Goal: Task Accomplishment & Management: Manage account settings

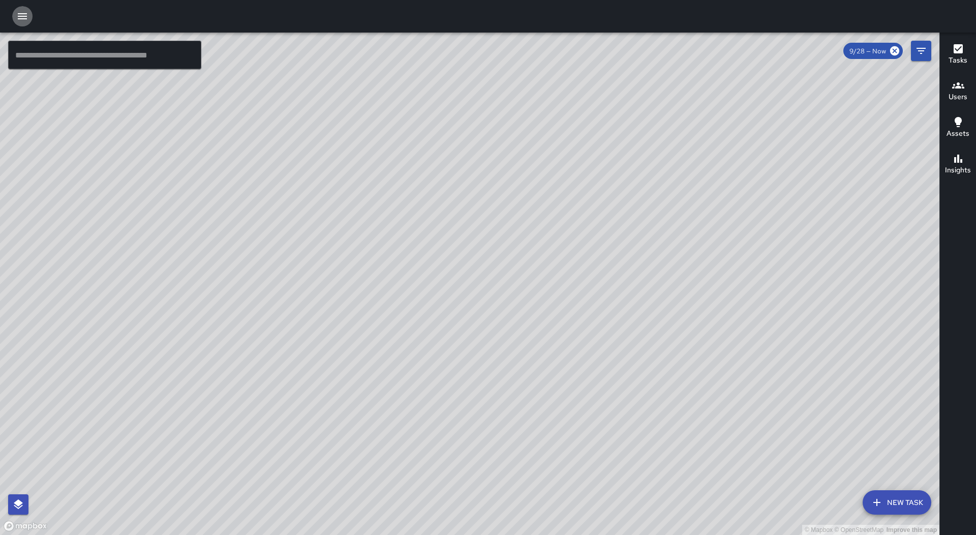
click at [25, 17] on icon "button" at bounding box center [22, 16] width 12 height 12
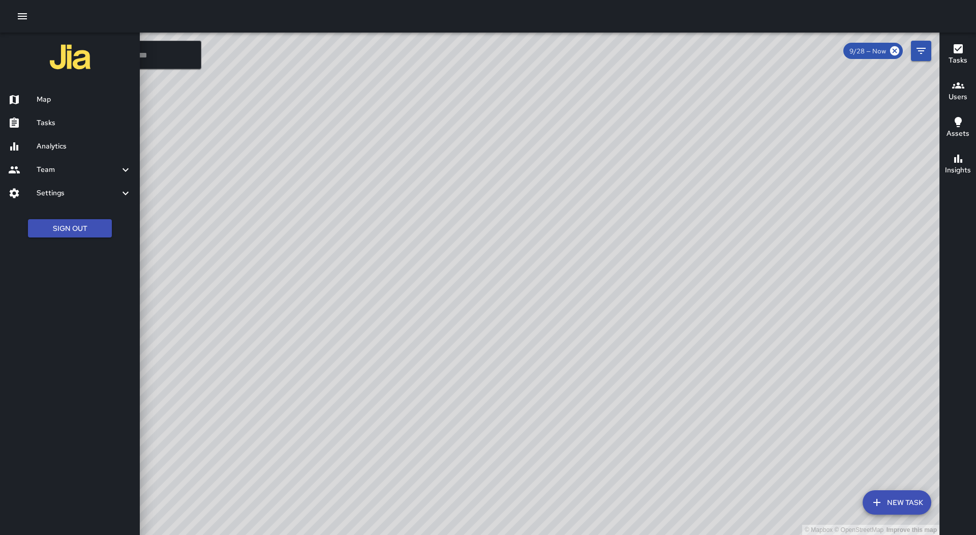
click at [47, 121] on h6 "Tasks" at bounding box center [84, 122] width 95 height 11
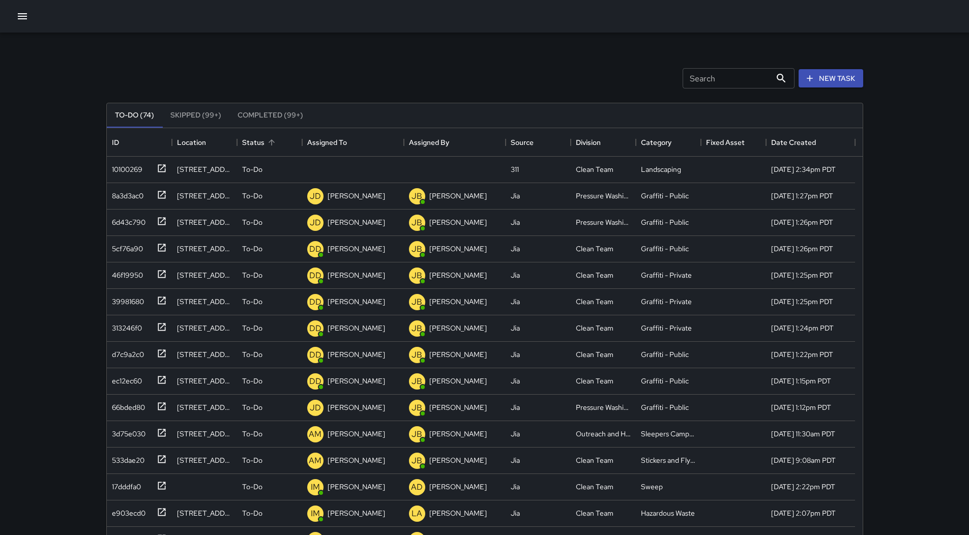
scroll to position [423, 748]
click at [355, 152] on div "Assigned To" at bounding box center [353, 142] width 92 height 28
click at [131, 274] on div "3d75e030" at bounding box center [127, 273] width 38 height 14
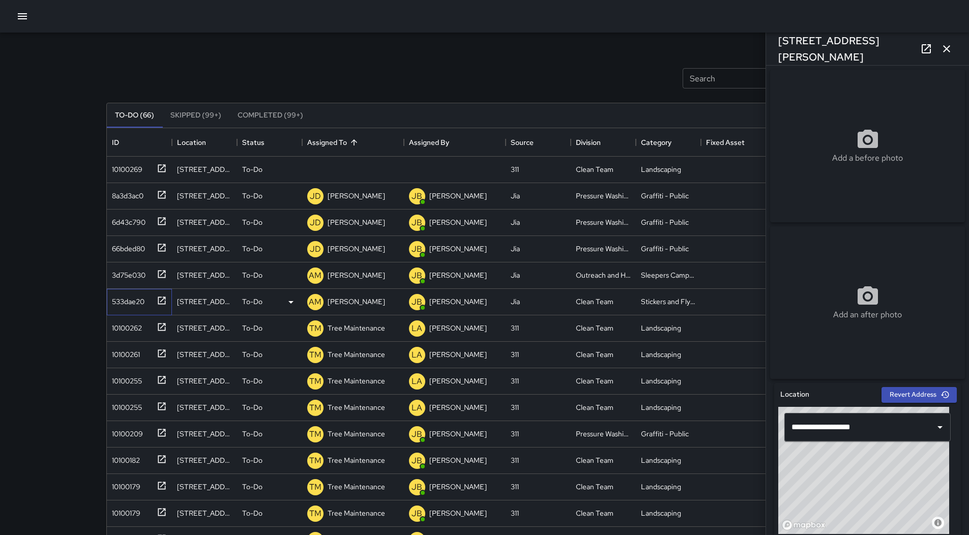
click at [128, 302] on div "533dae20" at bounding box center [126, 299] width 37 height 14
click at [127, 278] on div "3d75e030" at bounding box center [127, 273] width 38 height 14
click at [130, 173] on div "10100269" at bounding box center [125, 167] width 35 height 14
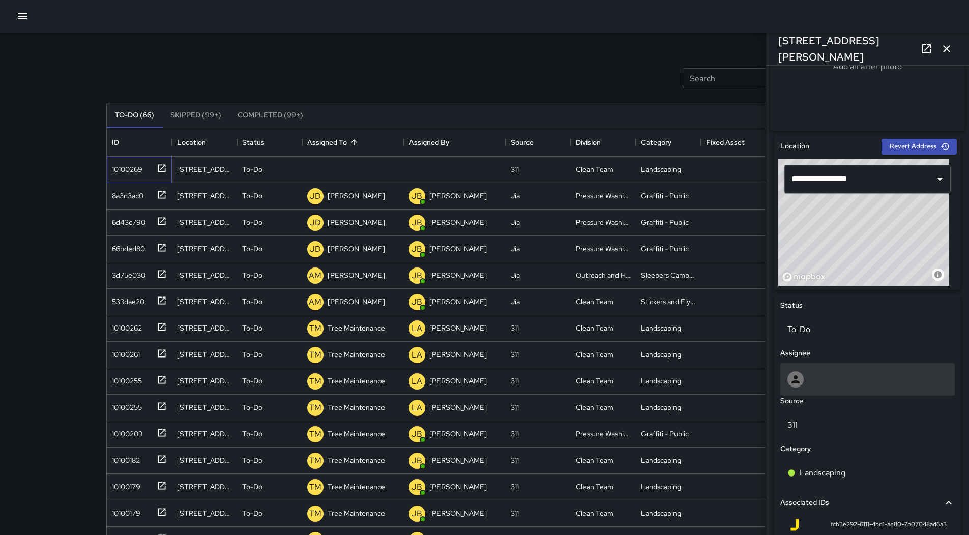
scroll to position [379, 0]
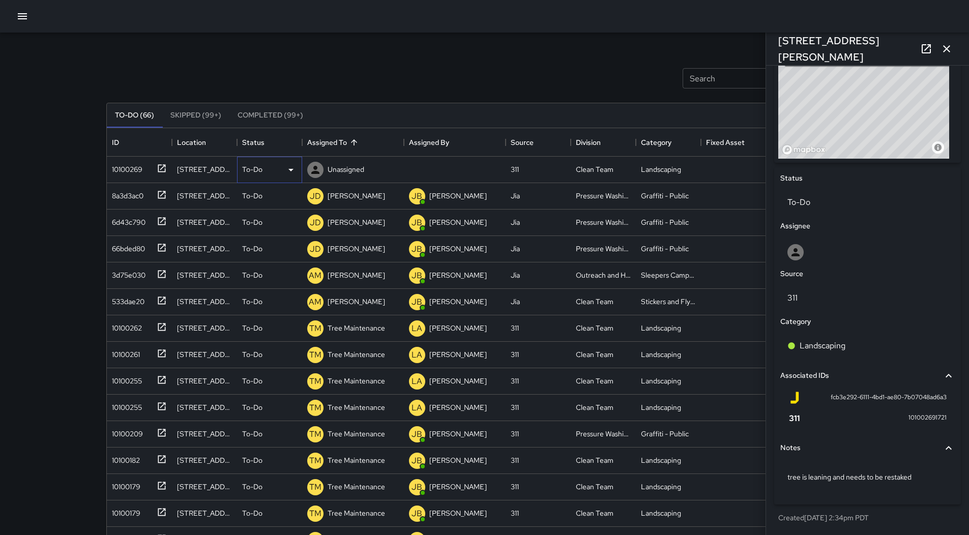
click at [288, 171] on icon at bounding box center [291, 170] width 12 height 12
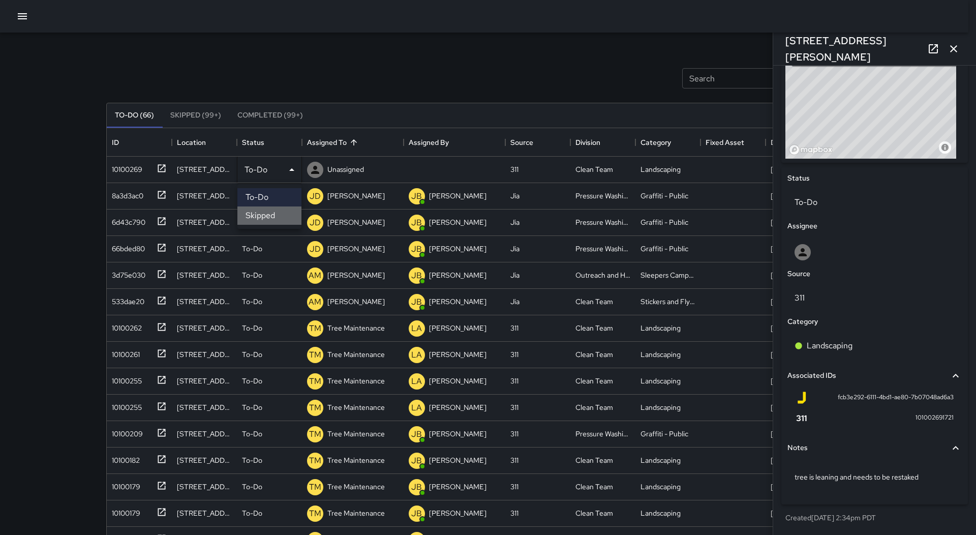
click at [293, 211] on li "Skipped" at bounding box center [269, 215] width 64 height 18
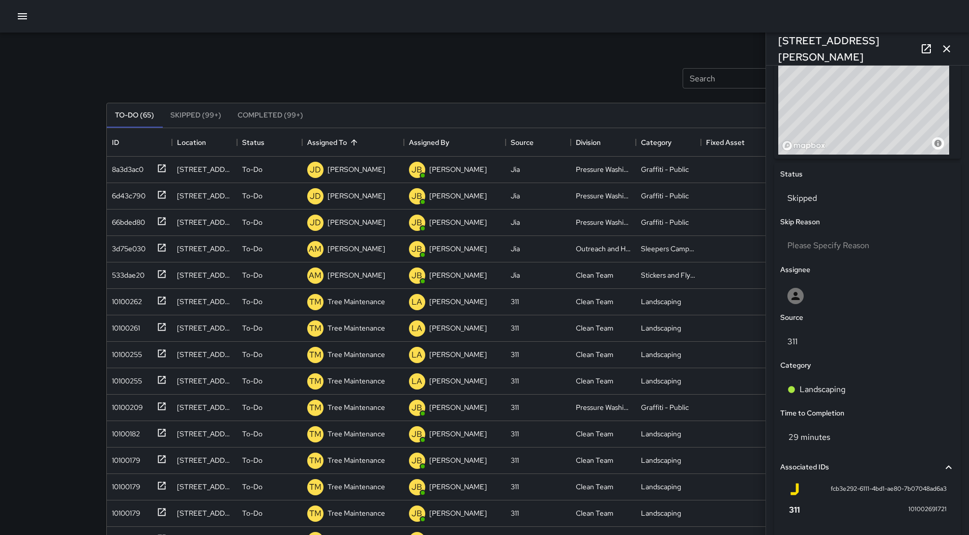
click at [948, 44] on icon "button" at bounding box center [946, 49] width 12 height 12
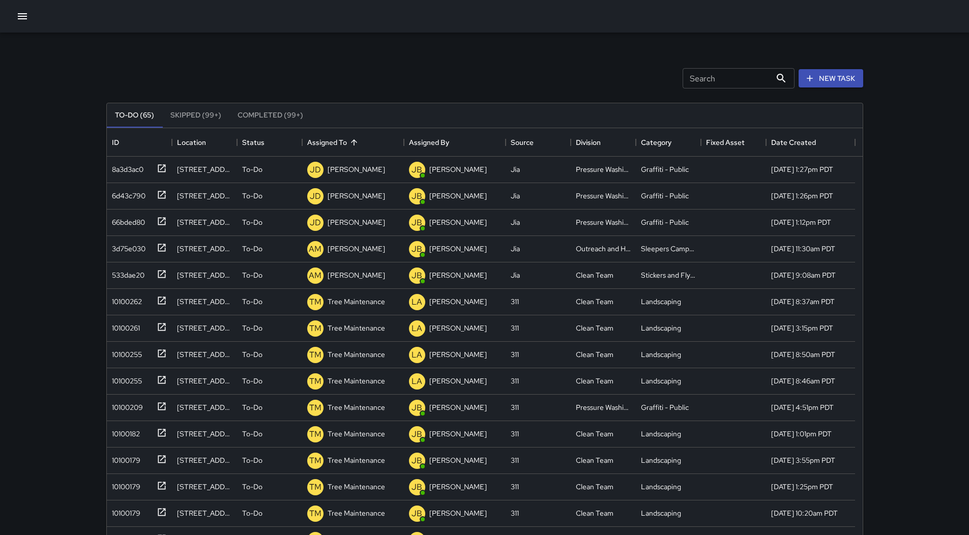
click at [22, 25] on button "button" at bounding box center [22, 16] width 20 height 20
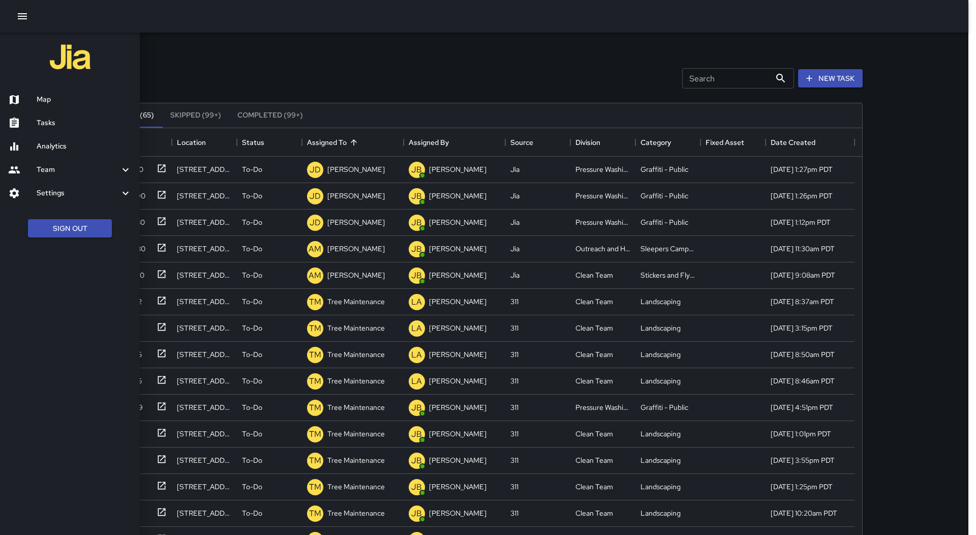
click at [47, 93] on div "Map" at bounding box center [70, 99] width 140 height 23
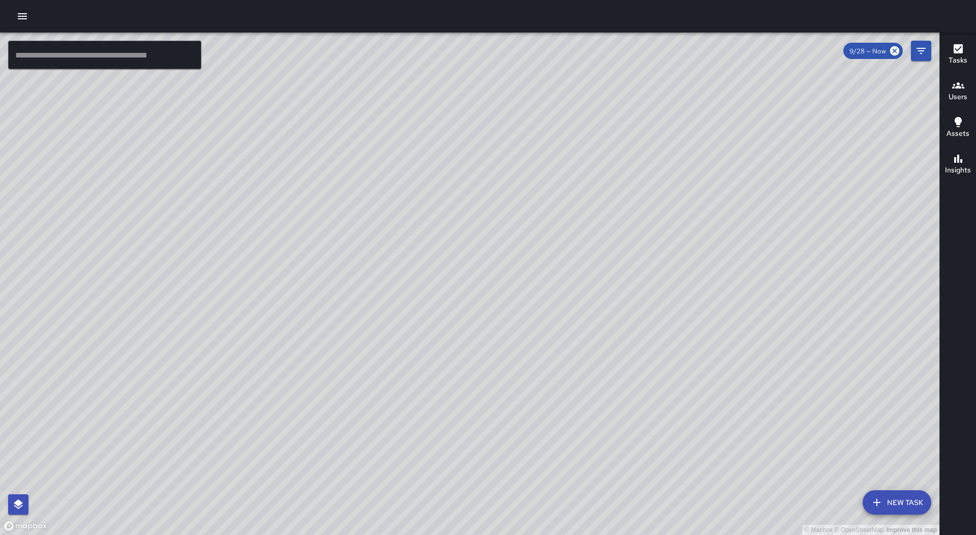
click at [23, 17] on icon "button" at bounding box center [22, 16] width 9 height 6
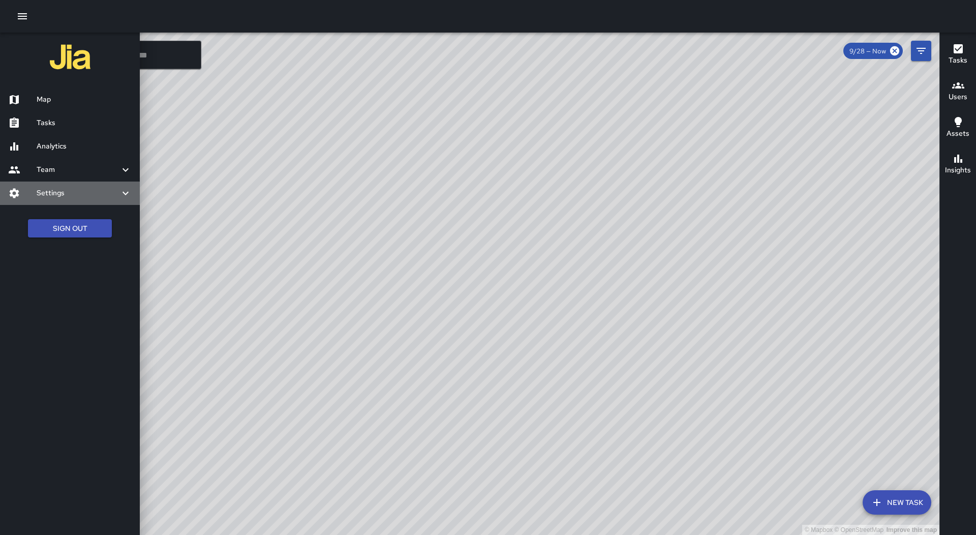
click at [89, 200] on div "Settings" at bounding box center [70, 193] width 140 height 23
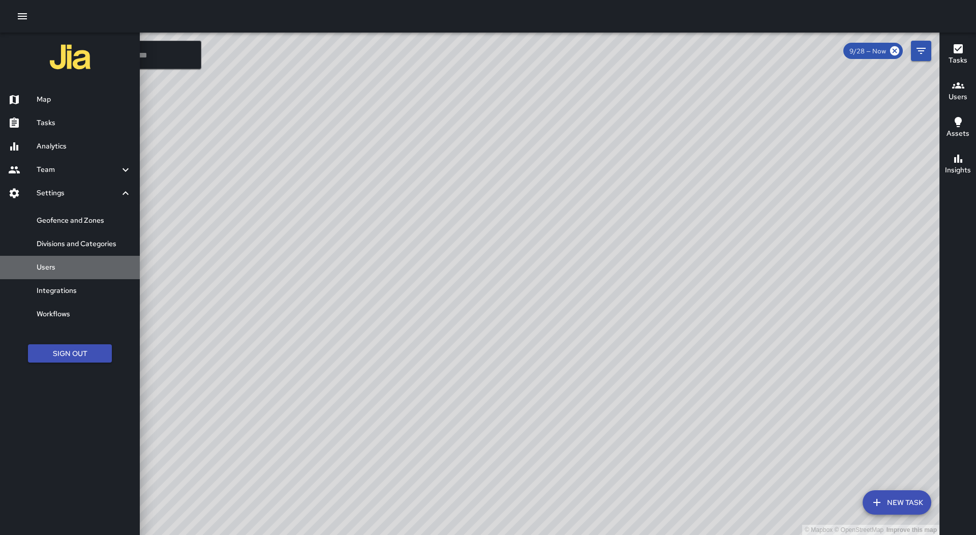
click at [90, 265] on h6 "Users" at bounding box center [84, 267] width 95 height 11
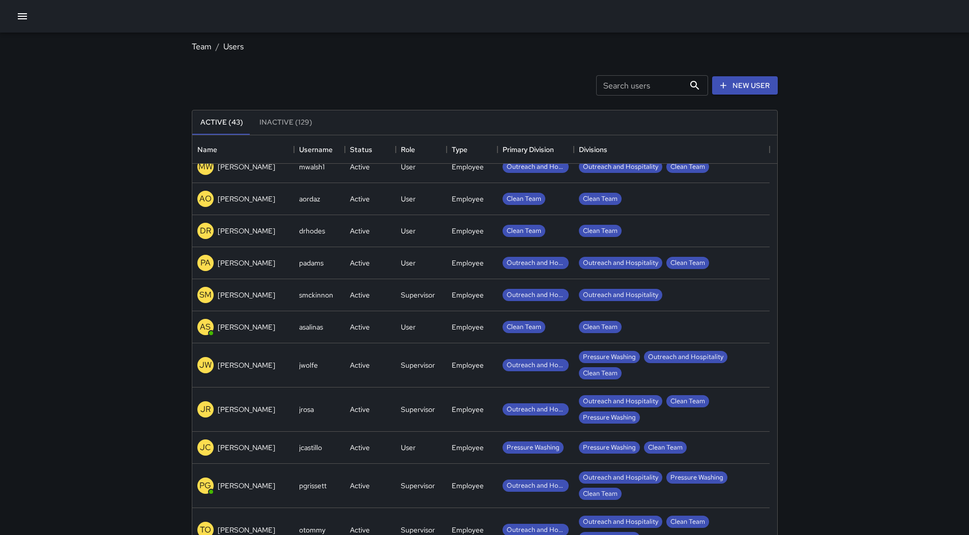
scroll to position [1160, 0]
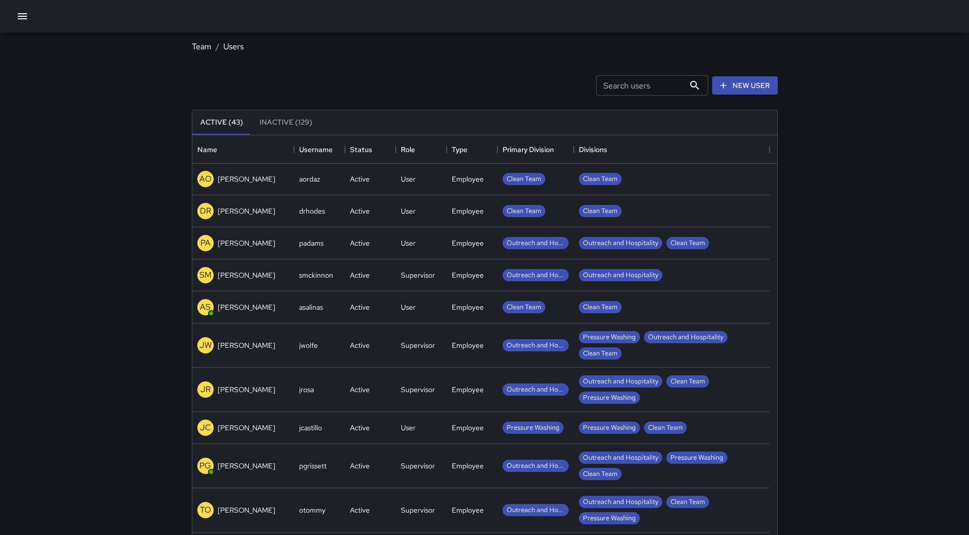
click at [21, 14] on icon "button" at bounding box center [22, 16] width 12 height 12
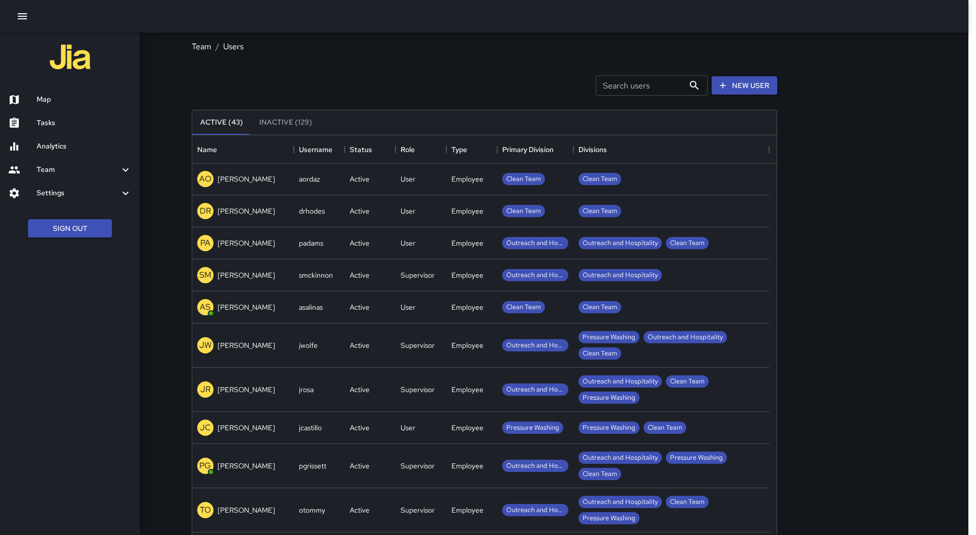
click at [70, 98] on h6 "Map" at bounding box center [84, 99] width 95 height 11
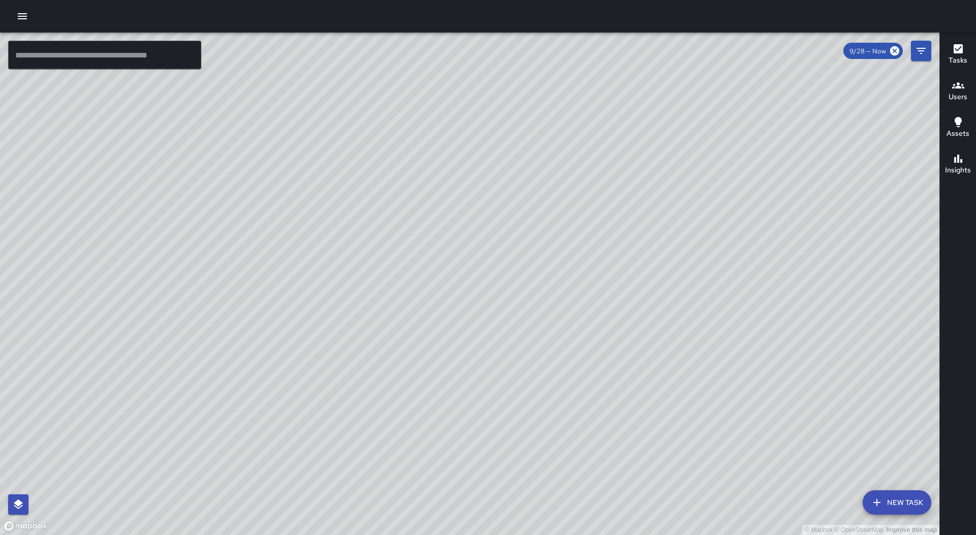
click at [25, 13] on icon "button" at bounding box center [22, 16] width 9 height 6
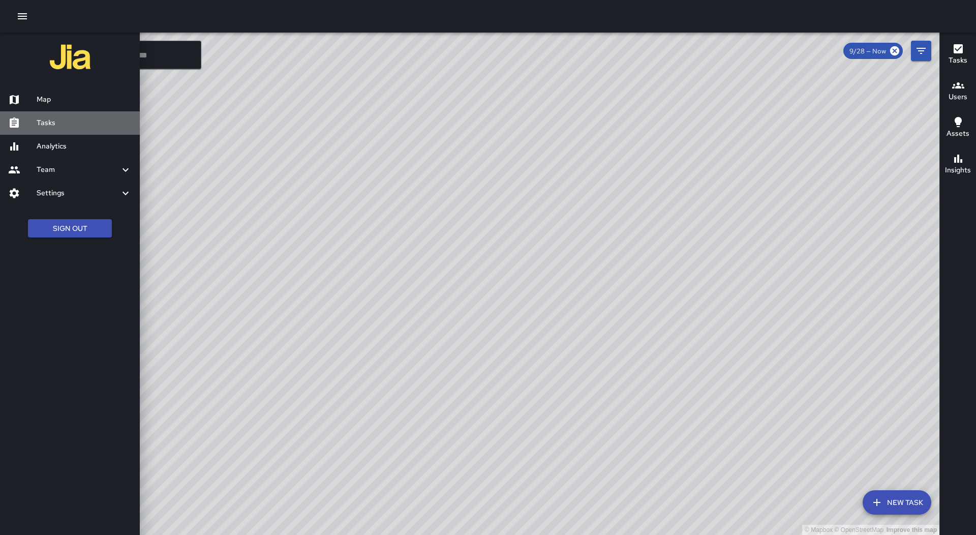
click at [58, 116] on div "Tasks" at bounding box center [70, 122] width 140 height 23
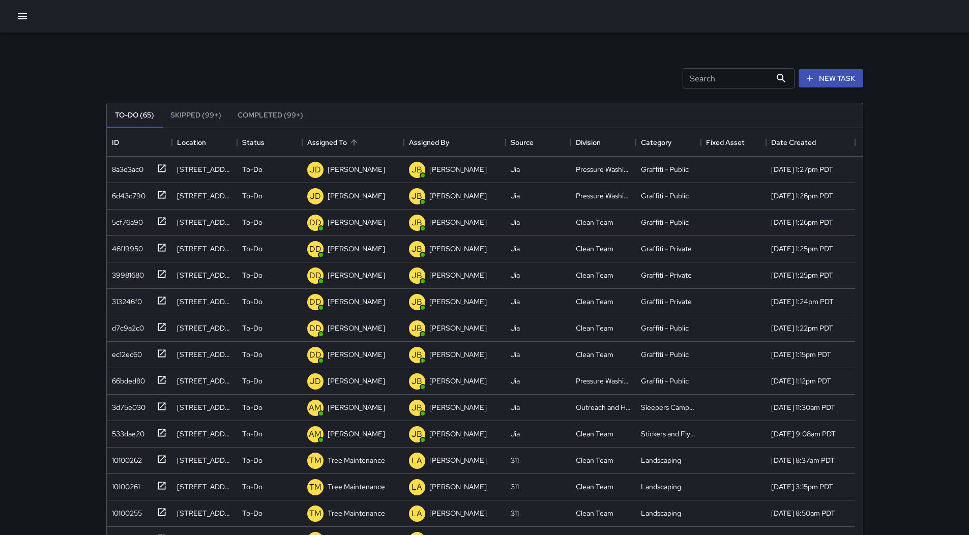
scroll to position [423, 748]
click at [345, 140] on div "Assigned To" at bounding box center [327, 142] width 40 height 28
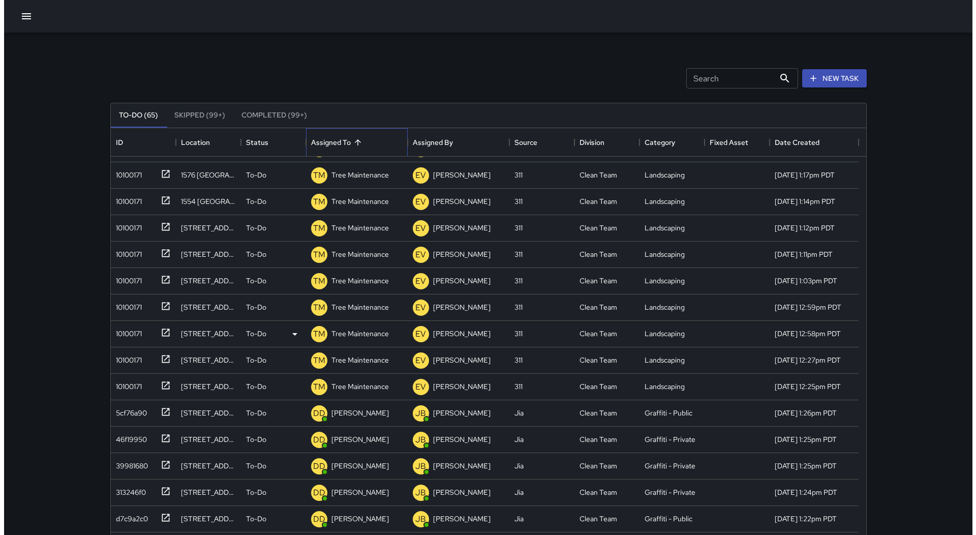
scroll to position [66, 0]
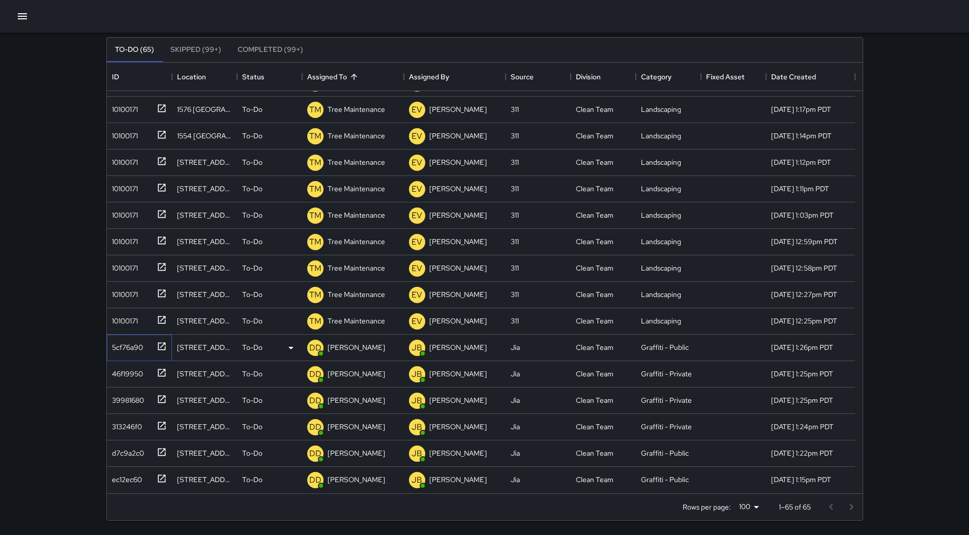
click at [121, 350] on div "5cf76a90" at bounding box center [125, 345] width 35 height 14
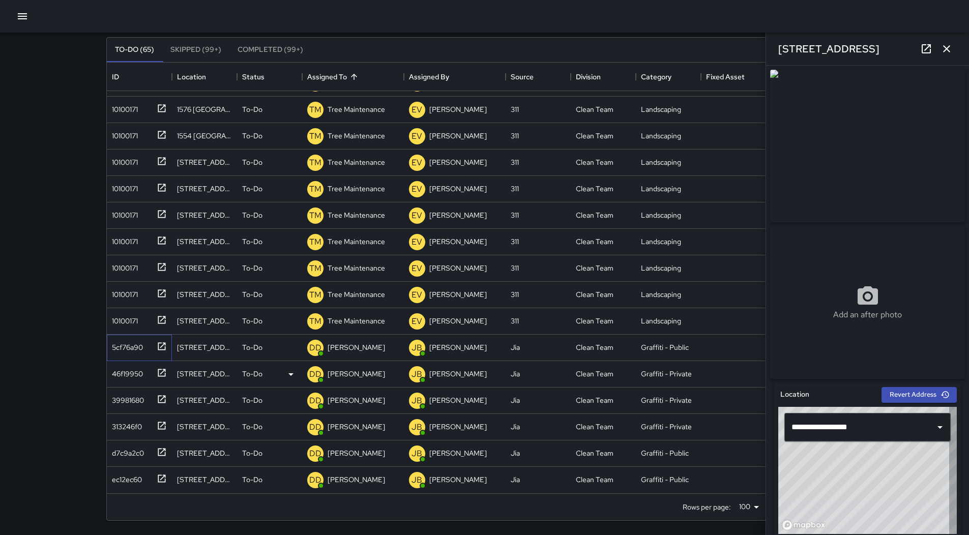
type input "**********"
click at [127, 372] on div "46f19950" at bounding box center [125, 372] width 35 height 14
click at [132, 391] on div "39981680" at bounding box center [137, 398] width 59 height 17
type input "**********"
click at [132, 424] on div "313246f0" at bounding box center [125, 424] width 34 height 14
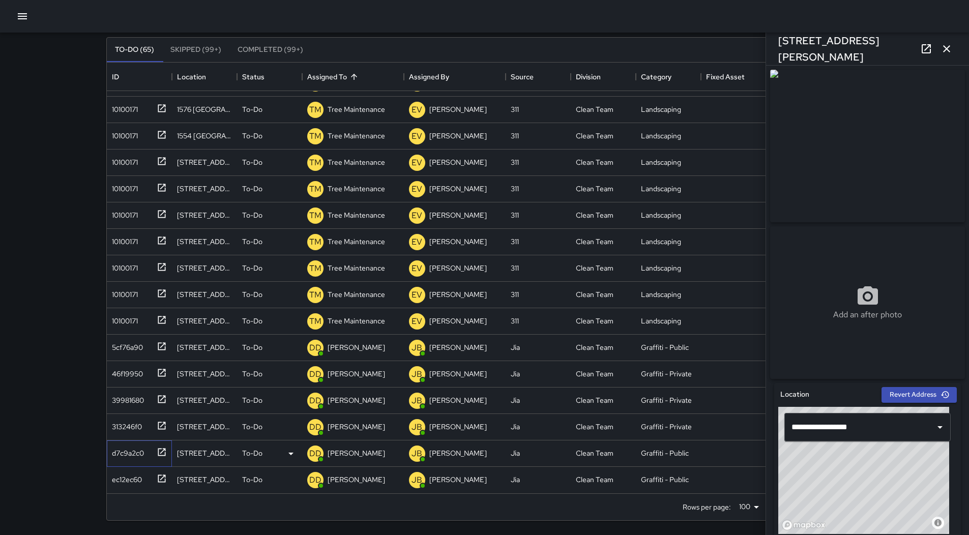
click at [140, 453] on div "d7c9a2c0" at bounding box center [126, 451] width 36 height 14
click at [131, 471] on div "ec12ec60" at bounding box center [125, 477] width 34 height 14
click at [949, 54] on icon "button" at bounding box center [946, 49] width 12 height 12
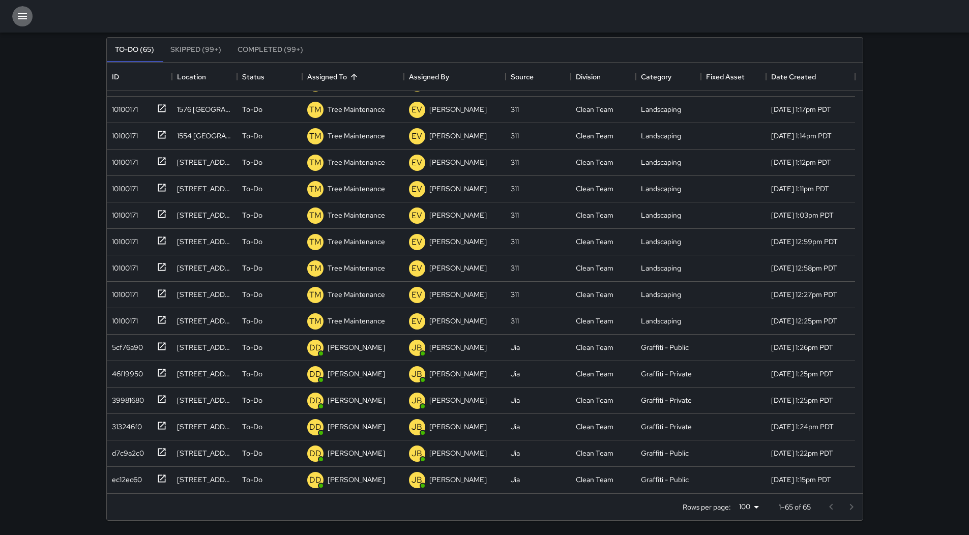
click at [28, 21] on button "button" at bounding box center [22, 16] width 20 height 20
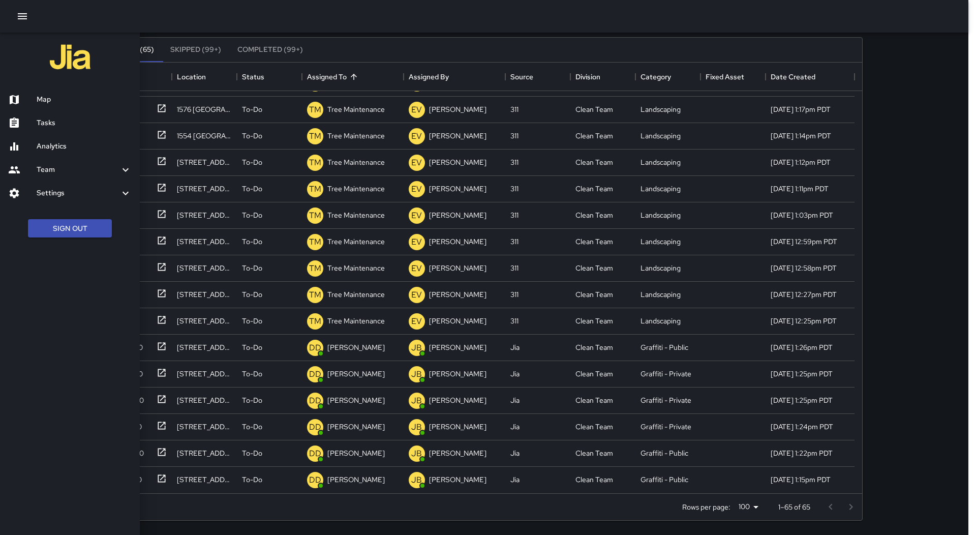
click at [58, 95] on h6 "Map" at bounding box center [84, 99] width 95 height 11
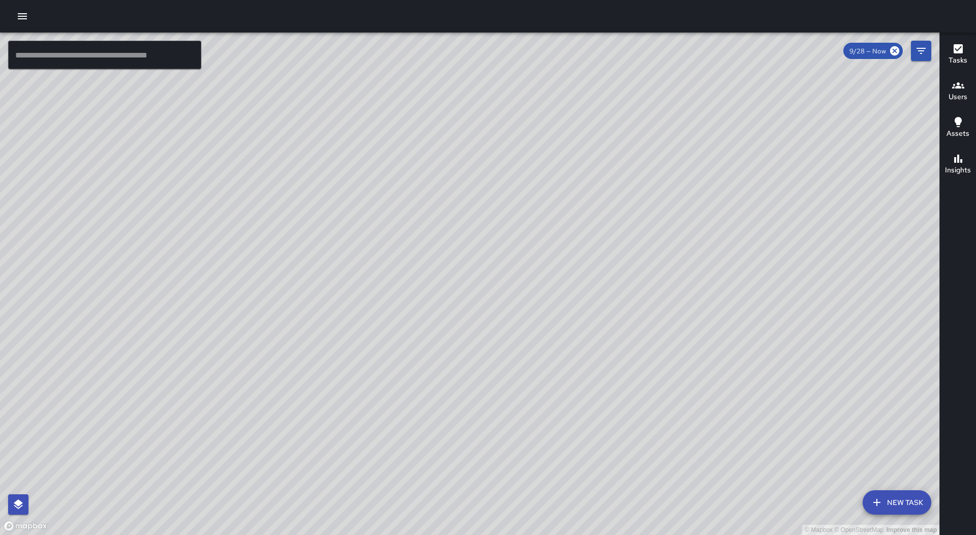
drag, startPoint x: 502, startPoint y: 85, endPoint x: 365, endPoint y: 195, distance: 175.8
click at [365, 195] on div "© Mapbox © OpenStreetMap Improve this map" at bounding box center [470, 284] width 940 height 502
click at [969, 99] on button "Users" at bounding box center [958, 91] width 36 height 37
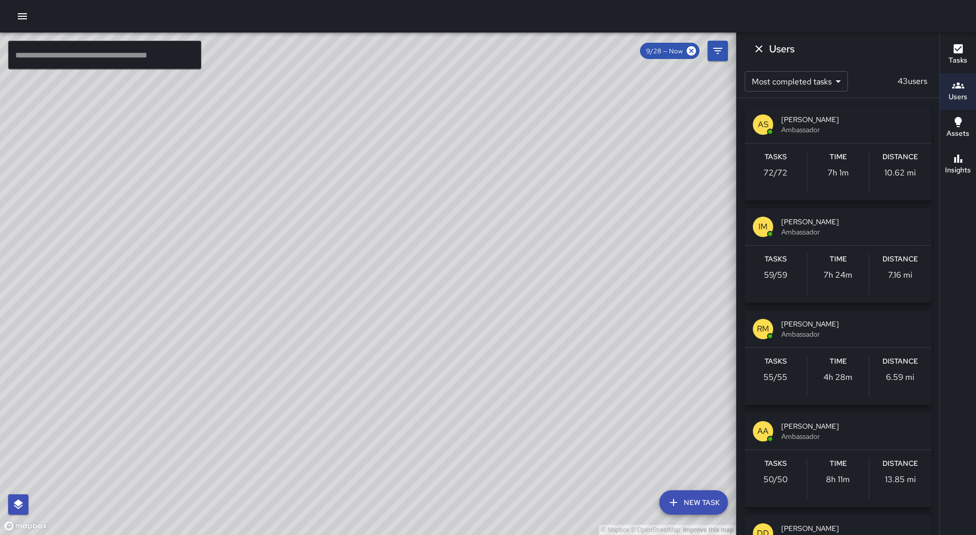
click at [857, 218] on span "[PERSON_NAME]" at bounding box center [853, 222] width 142 height 10
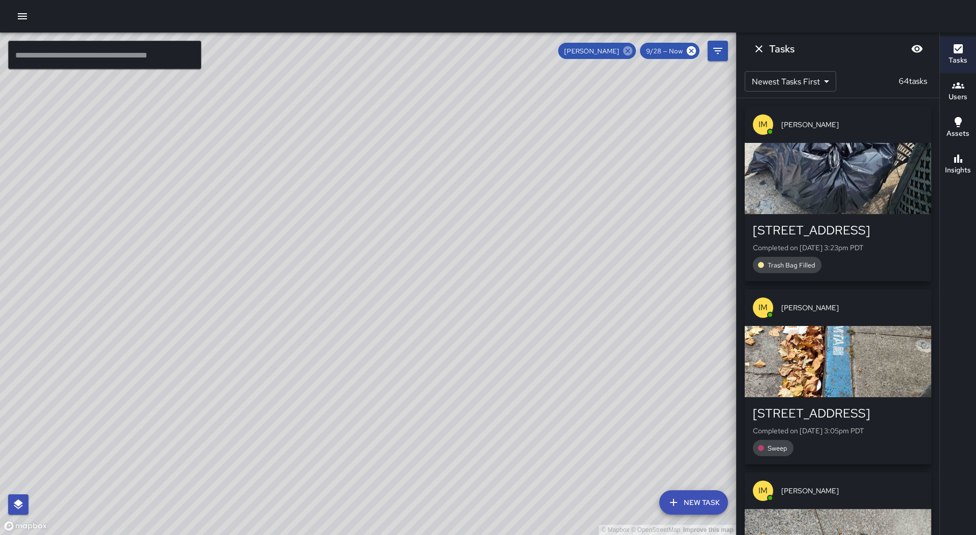
click at [632, 53] on icon at bounding box center [627, 50] width 9 height 9
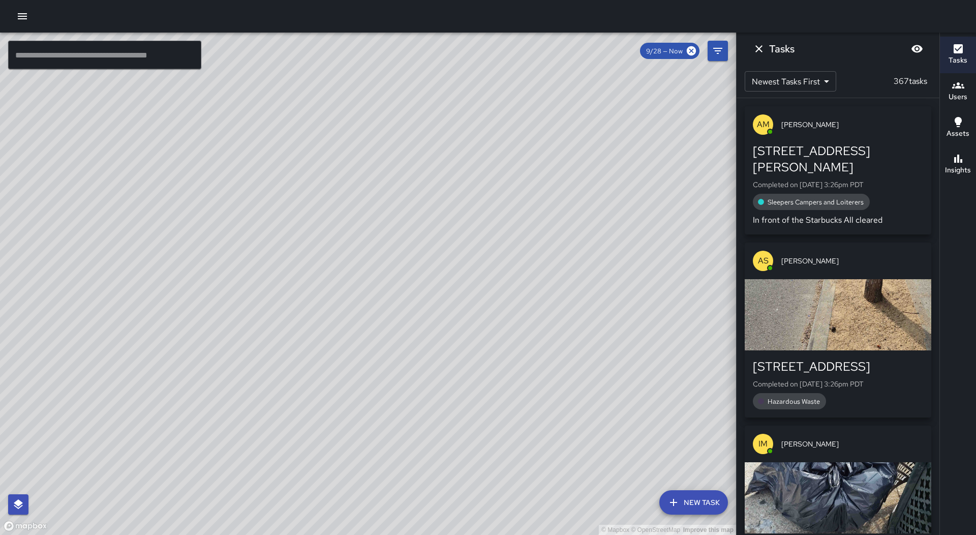
click at [755, 44] on icon "Dismiss" at bounding box center [759, 49] width 12 height 12
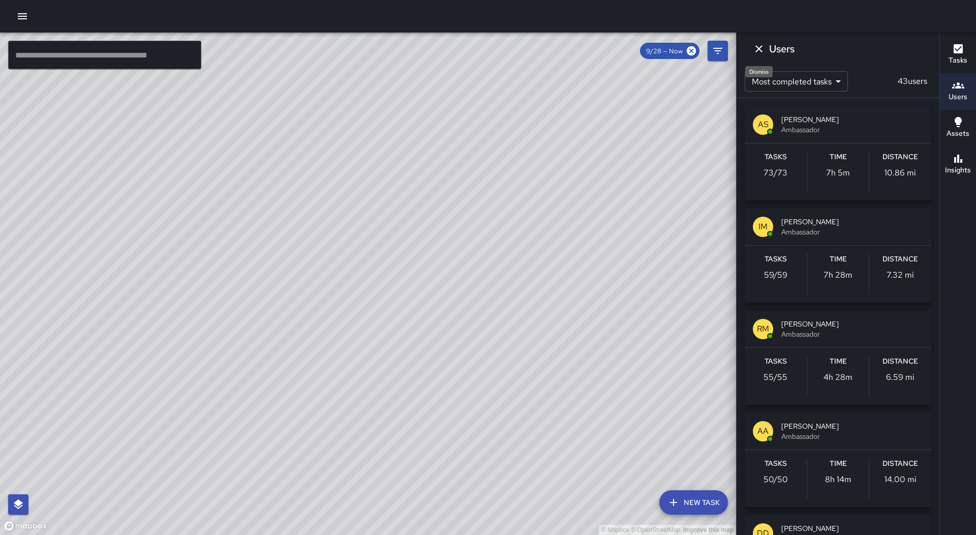
click at [756, 49] on icon "Dismiss" at bounding box center [759, 49] width 12 height 12
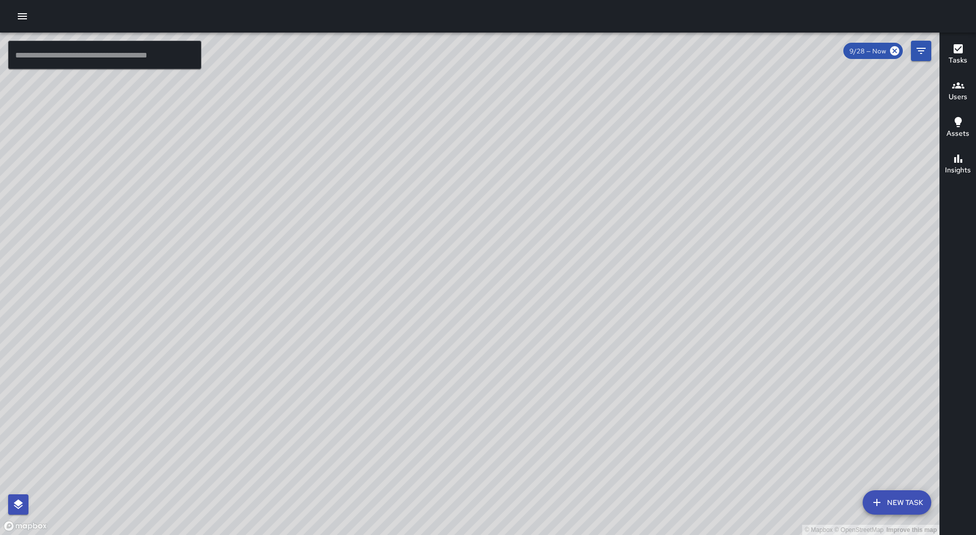
click at [27, 15] on icon "button" at bounding box center [22, 16] width 12 height 12
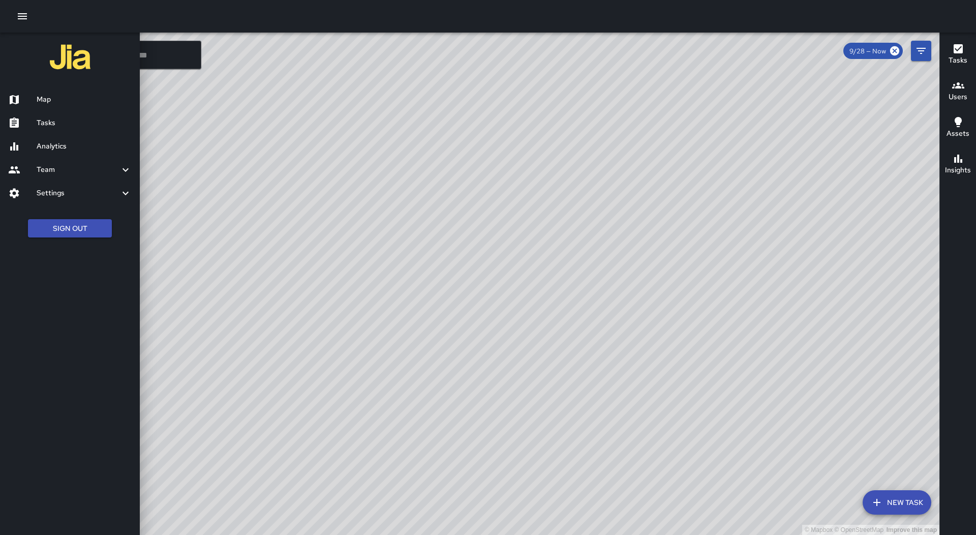
click at [71, 114] on div "Tasks" at bounding box center [70, 122] width 140 height 23
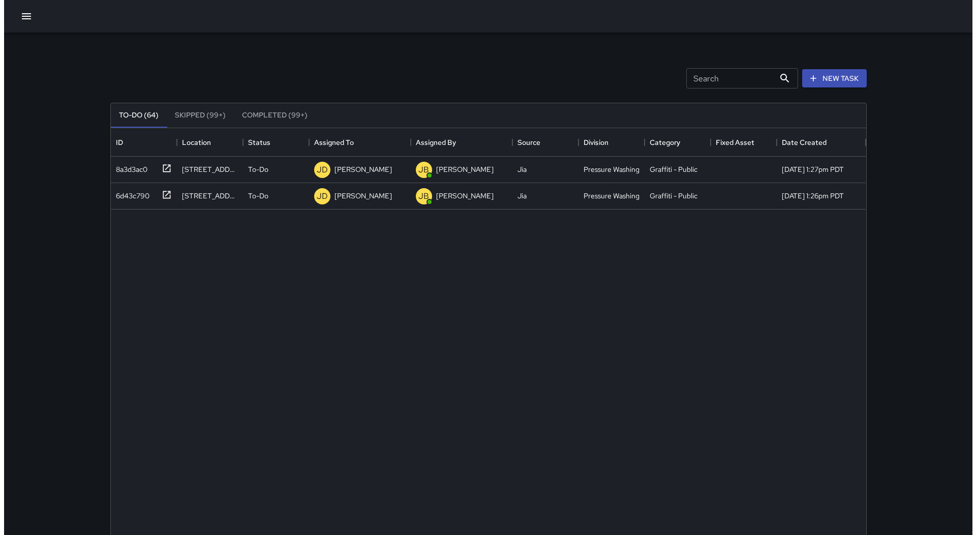
scroll to position [423, 748]
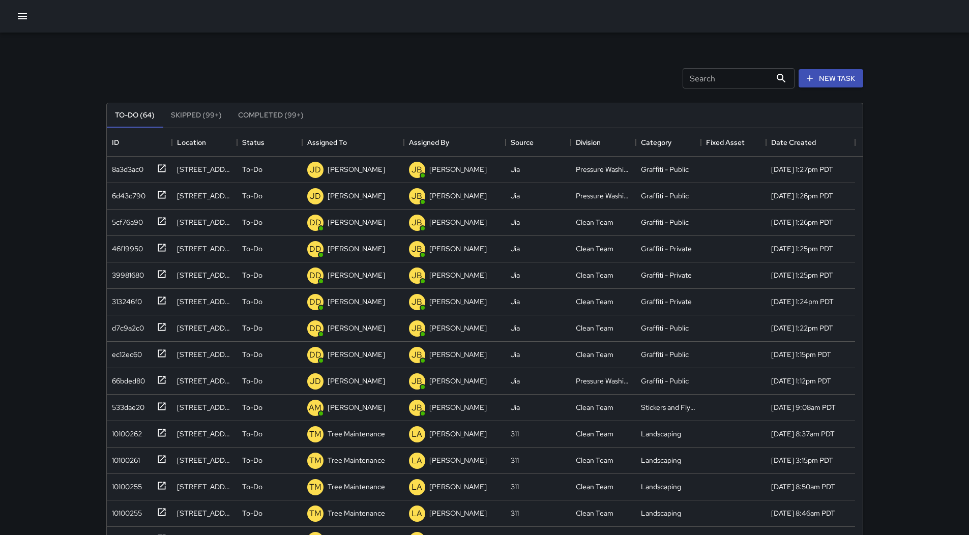
click at [24, 11] on icon "button" at bounding box center [22, 16] width 12 height 12
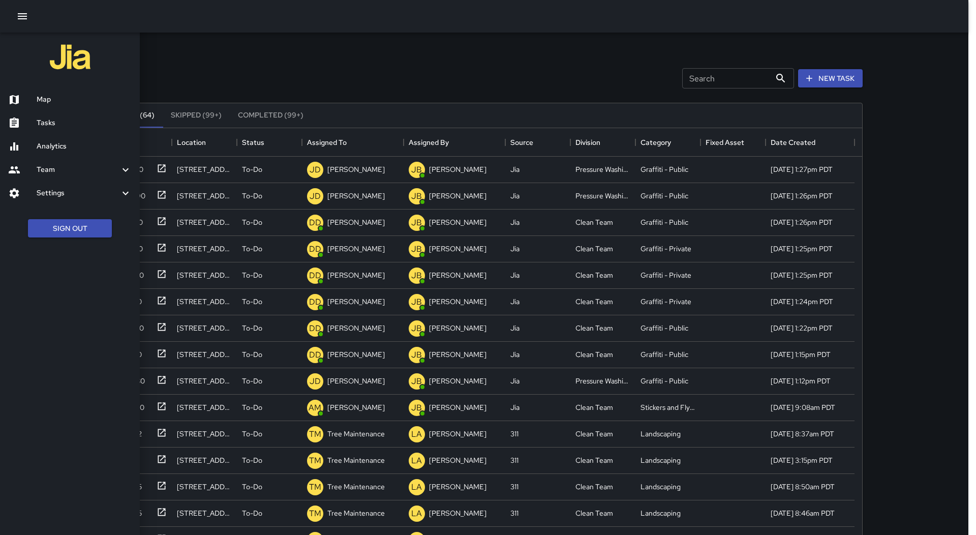
drag, startPoint x: 55, startPoint y: 92, endPoint x: 830, endPoint y: 463, distance: 858.8
click at [55, 92] on div "Map" at bounding box center [70, 99] width 140 height 23
